Goal: Go to known website: Access a specific website the user already knows

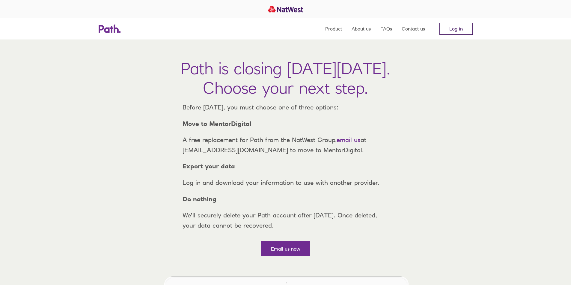
click at [448, 24] on link "Log in" at bounding box center [455, 29] width 33 height 12
